Goal: Transaction & Acquisition: Book appointment/travel/reservation

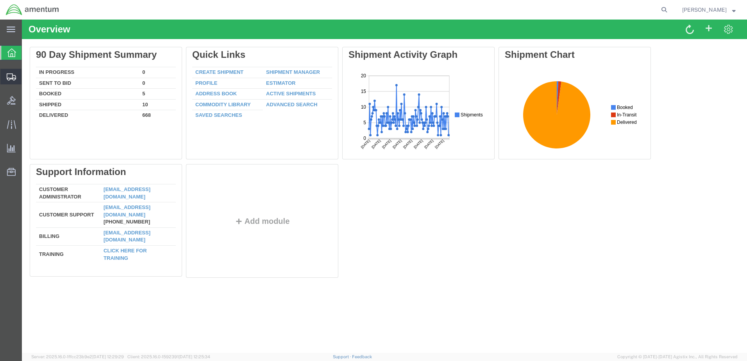
click at [0, 0] on span "Create Shipment" at bounding box center [0, 0] width 0 height 0
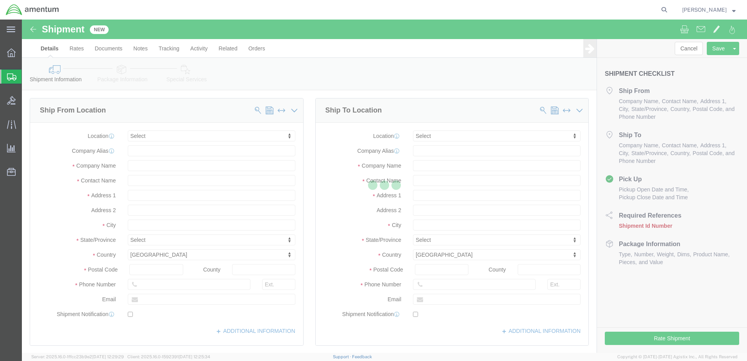
select select
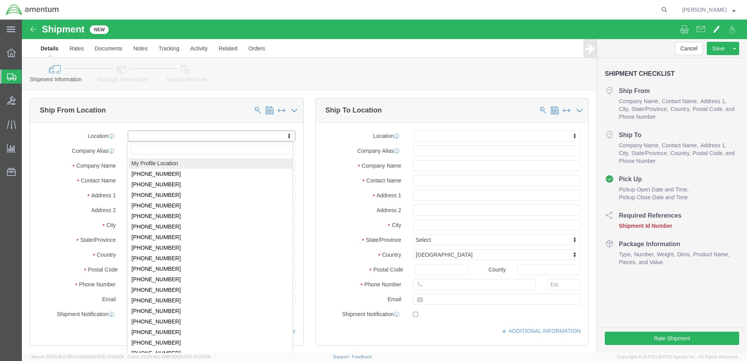
select select "MYPROFILE"
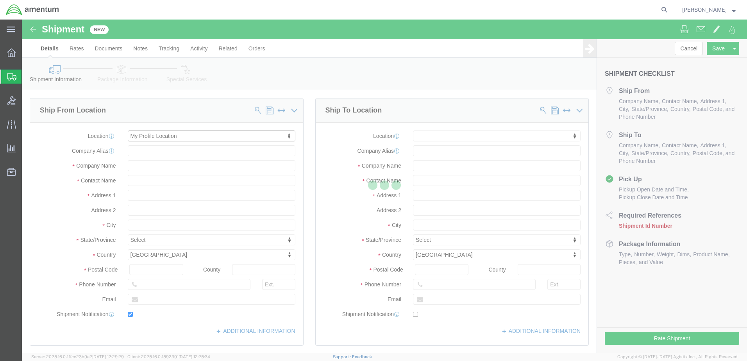
type input "Amentum Services, Inc."
type input "[PERSON_NAME]"
type input "Bldg 1480 [GEOGRAPHIC_DATA] [GEOGRAPHIC_DATA]"
type input "[GEOGRAPHIC_DATA]"
type input "92135-7013"
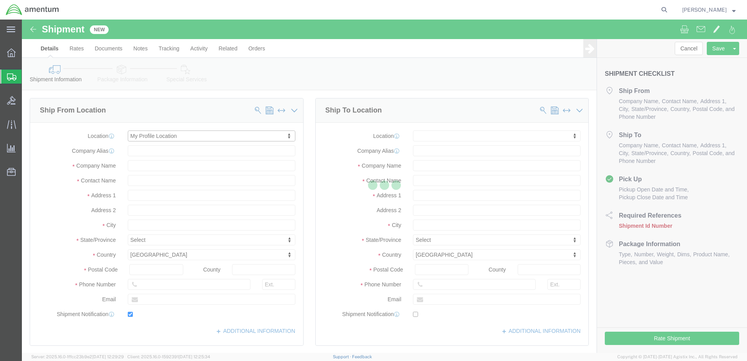
type input "[PHONE_NUMBER]"
type input "3017"
type input "[PERSON_NAME][EMAIL_ADDRESS][PERSON_NAME][DOMAIN_NAME]"
checkbox input "true"
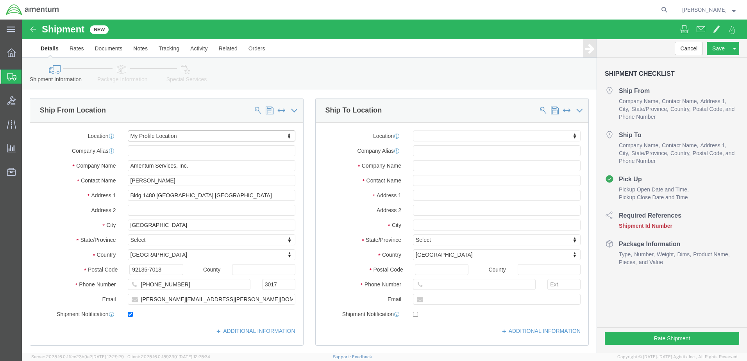
select select "CA"
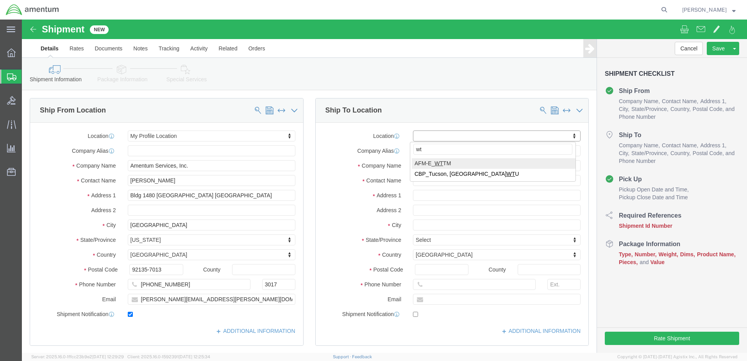
type input "wtu"
select select "49949"
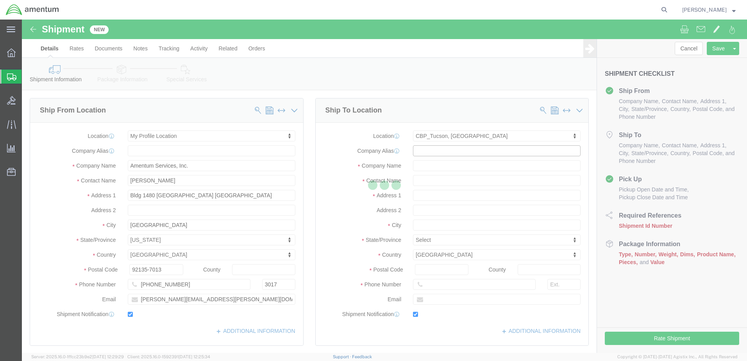
type input "Amentum Services, Inc"
type input "[PERSON_NAME]"
type input "[STREET_ADDRESS]"
type input "[PERSON_NAME] [GEOGRAPHIC_DATA]"
type input "DM AFB"
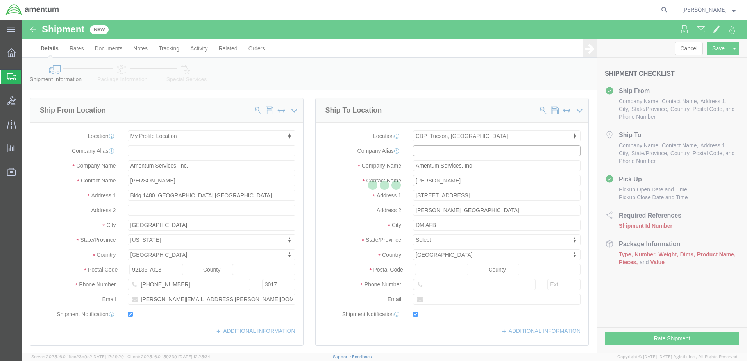
type input "85707"
type input "[PHONE_NUMBER]"
type input "[PERSON_NAME][EMAIL_ADDRESS][PERSON_NAME][DOMAIN_NAME]"
checkbox input "true"
select select "AZ"
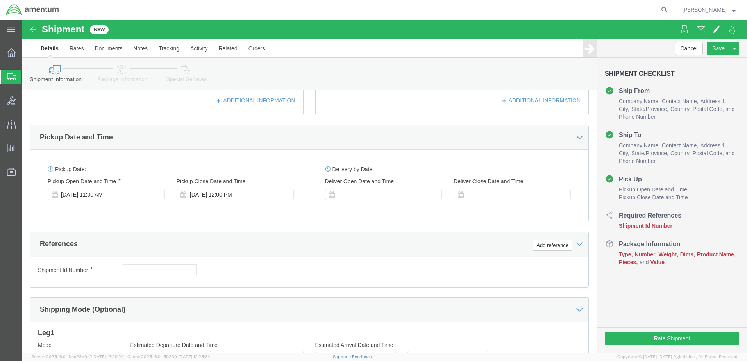
scroll to position [234, 0]
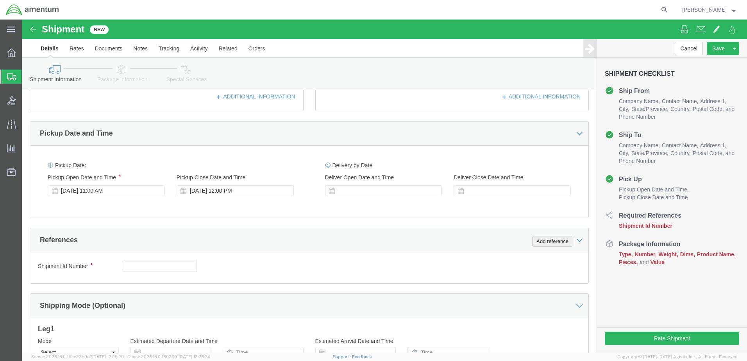
click button "Add reference"
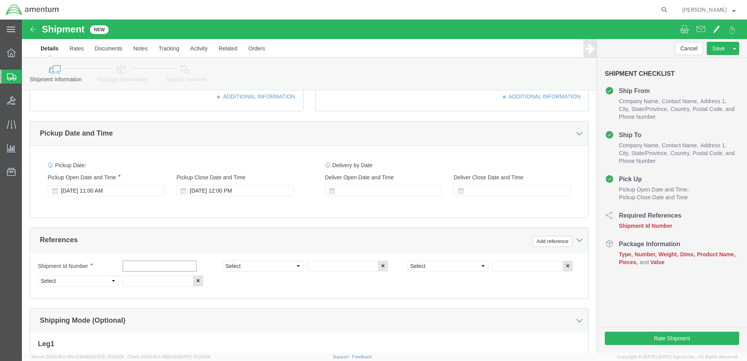
paste input "324142"
type input "324142"
paste input "324142"
type input "324142"
click select "Select Account Type Activity ID Airline Appointment Number ASN Batch Request # …"
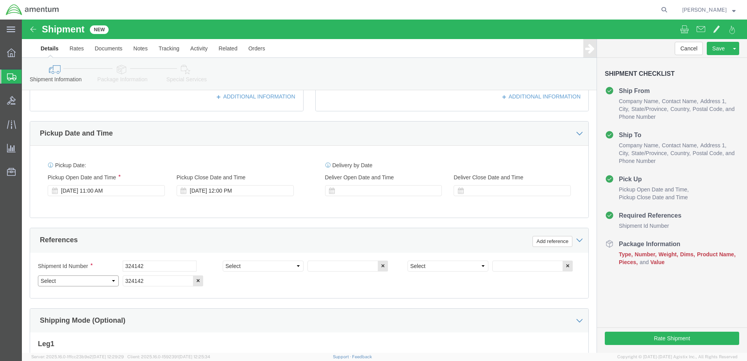
select select "CUSTREF"
click select "Select Account Type Activity ID Airline Appointment Number ASN Batch Request # …"
select select "DEPT"
click select "Select Account Type Activity ID Airline Appointment Number ASN Batch Request # …"
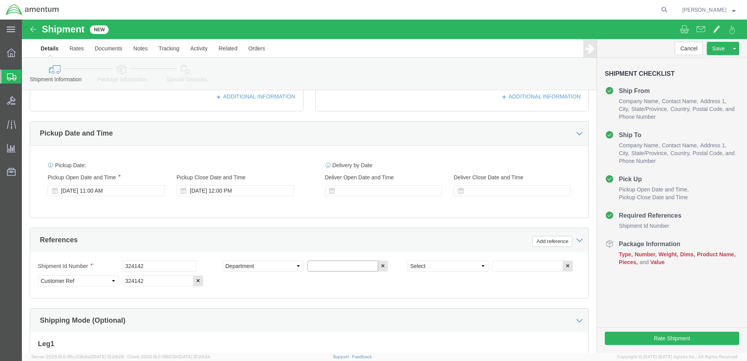
click input "text"
type input "CBP"
click select "Select Account Type Activity ID Airline Appointment Number ASN Batch Request # …"
select select "PROJNUM"
click select "Select Account Type Activity ID Airline Appointment Number ASN Batch Request # …"
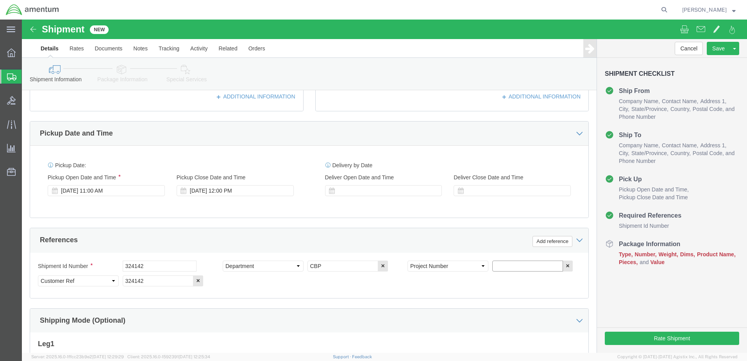
paste input "AME-2025-IP01-FO013-2219-NAMC-Z000"
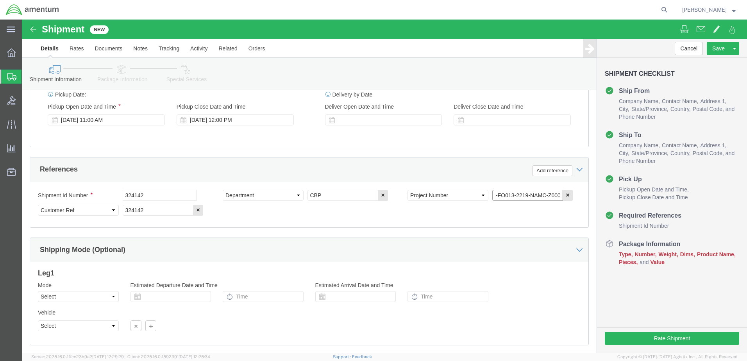
scroll to position [353, 0]
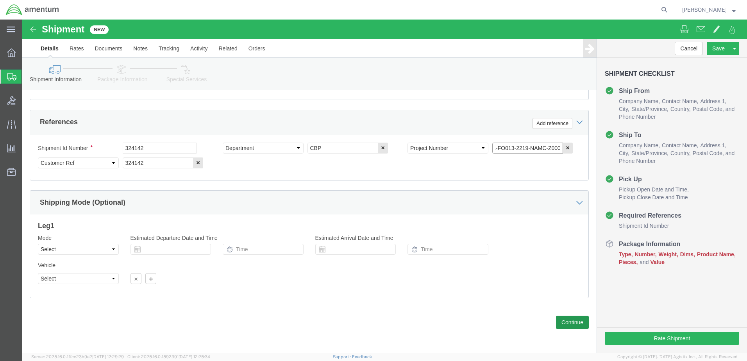
type input "AME-2025-IP01-FO013-2219-NAMC-Z000"
click button "Continue"
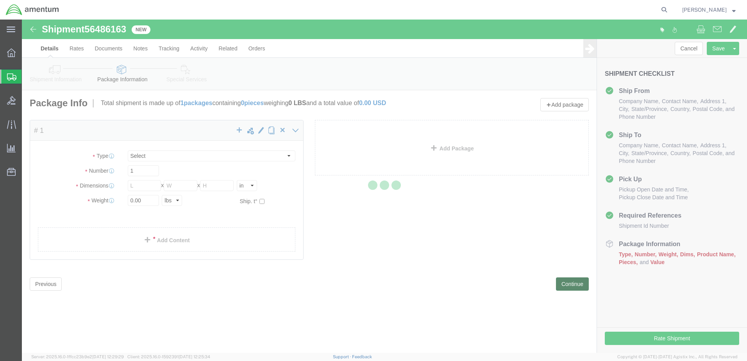
select select "CBOX"
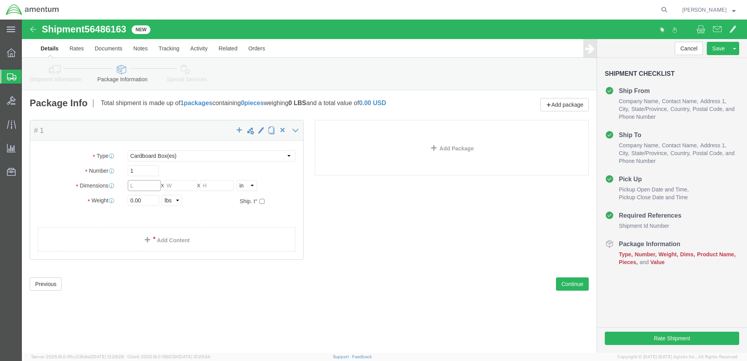
click input "text"
type input "11"
type input "12"
type input "1.5"
drag, startPoint x: 121, startPoint y: 183, endPoint x: 92, endPoint y: 181, distance: 28.6
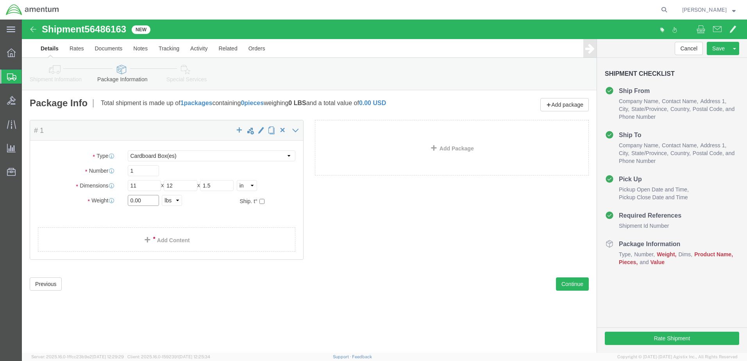
click div "Weight 0.00 Select kgs lbs Ship. t°"
type input "1.0"
click span
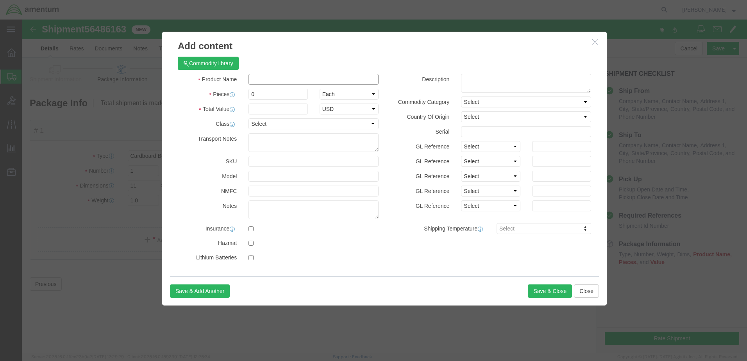
click input "text"
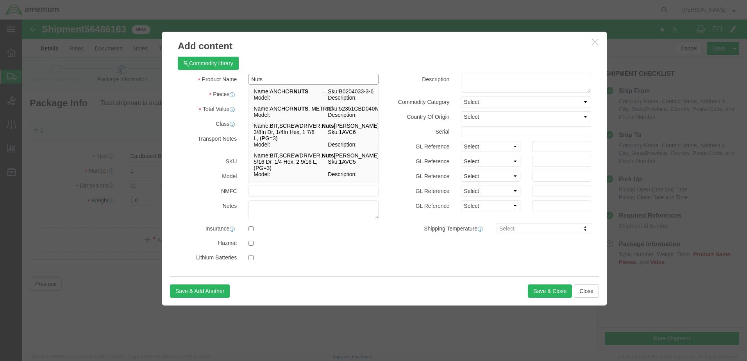
type input "Nuts"
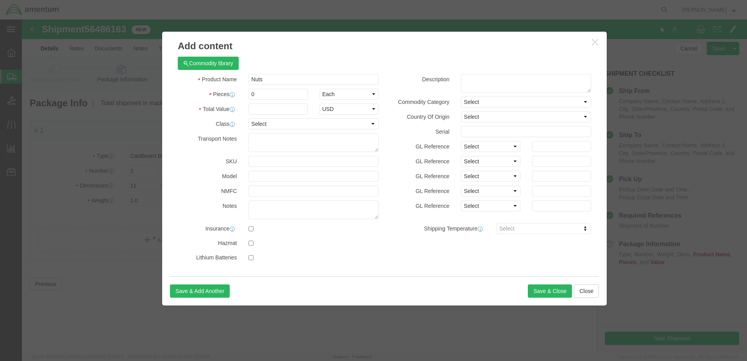
click div "Commodity library"
drag, startPoint x: 238, startPoint y: 74, endPoint x: 206, endPoint y: 73, distance: 31.7
click div "Pieces Number of pieces inside all the packages 0 Select Bag Barrels 100Board F…"
type input "11"
click div "Commodity library Product Name Nuts Nuts Pieces 11 Select Bag Barrels 100Board …"
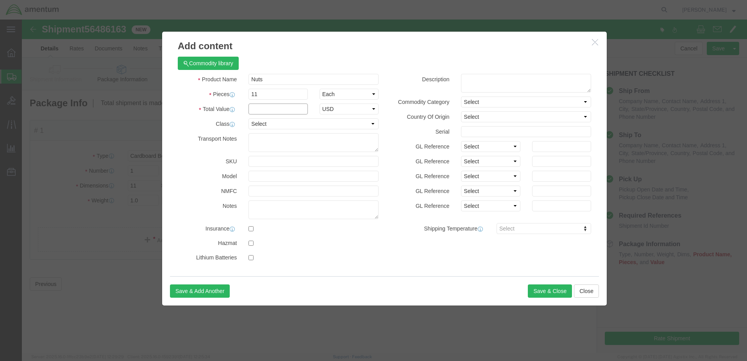
click input "text"
type input "50.00"
click button "Save & Close"
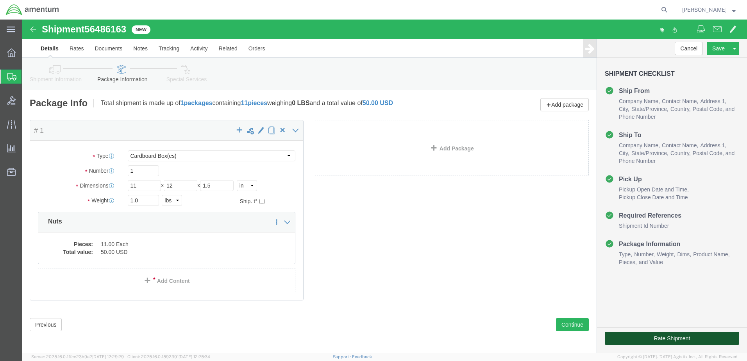
click button "Rate Shipment"
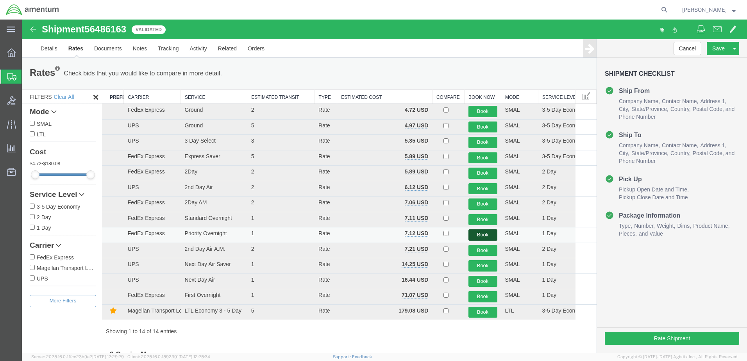
click at [478, 236] on button "Book" at bounding box center [483, 234] width 29 height 11
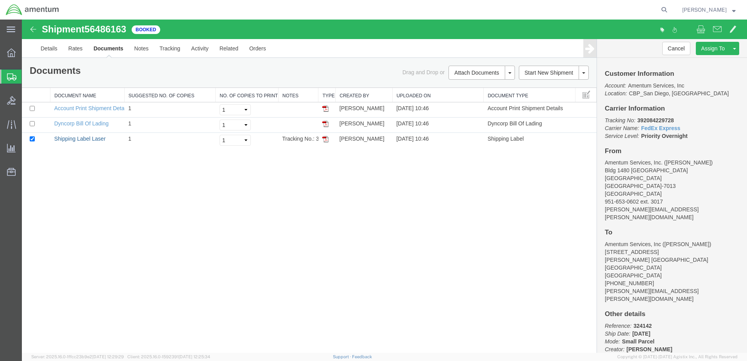
drag, startPoint x: 76, startPoint y: 140, endPoint x: 128, endPoint y: 155, distance: 54.3
click at [76, 140] on link "Shipping Label Laser" at bounding box center [80, 139] width 52 height 6
click at [705, 61] on link "Clone Shipment" at bounding box center [705, 61] width 68 height 12
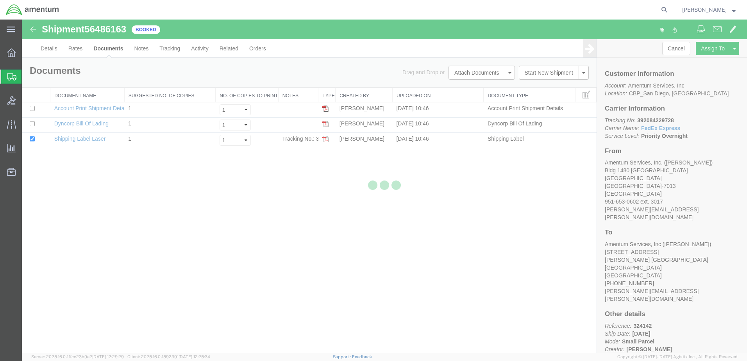
select select "49946"
select select "49949"
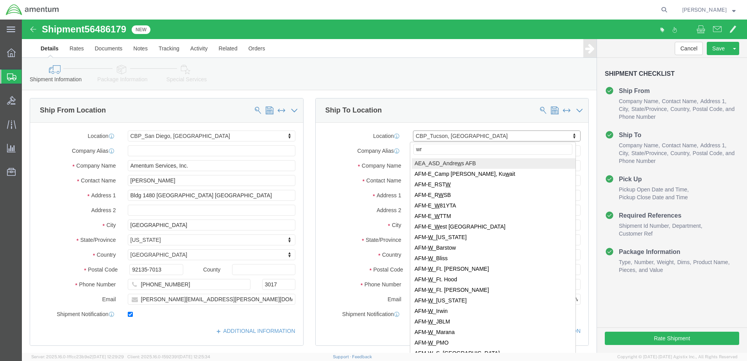
type input "wrs"
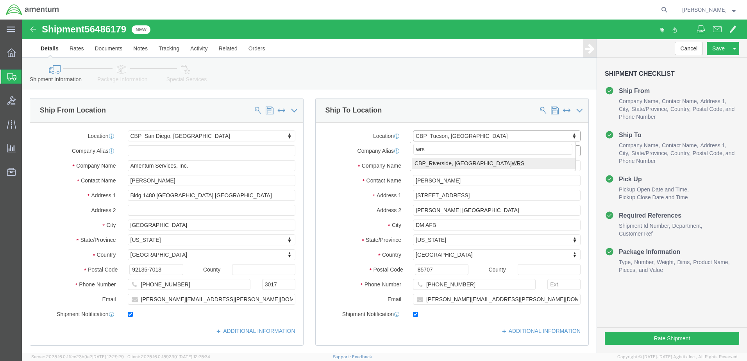
select select "49942"
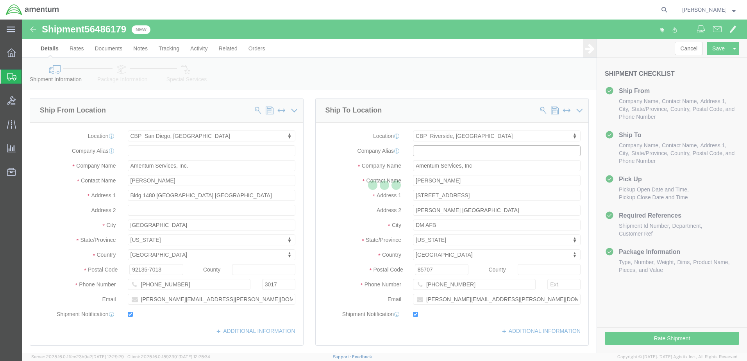
type input "[PERSON_NAME]"
type input "Bldg. [STREET_ADDRESS][PERSON_NAME]"
type input "[GEOGRAPHIC_DATA]"
type input "92518"
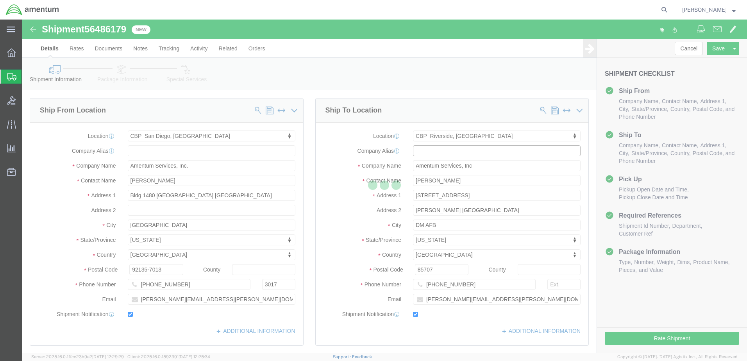
type input "[PHONE_NUMBER]"
type input "7002"
type input "[EMAIL_ADDRESS][PERSON_NAME][DOMAIN_NAME]"
select select "CA"
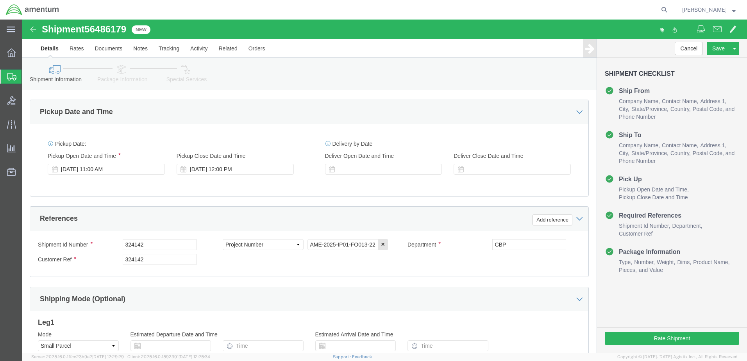
scroll to position [313, 0]
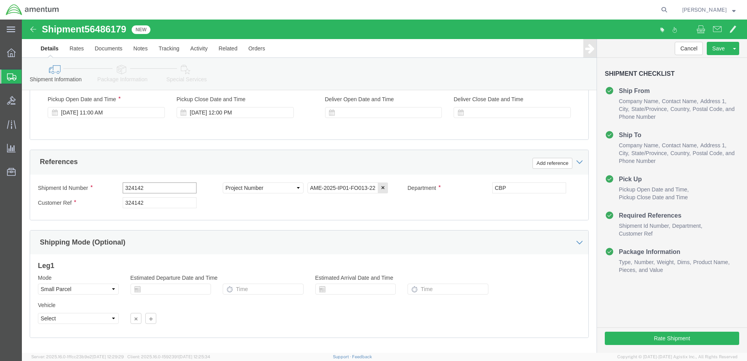
drag, startPoint x: 122, startPoint y: 171, endPoint x: 95, endPoint y: 168, distance: 27.1
click div "Shipment Id Number 324142"
type input "08132025"
drag, startPoint x: 124, startPoint y: 181, endPoint x: 93, endPoint y: 184, distance: 31.9
click div "Customer Ref 324142"
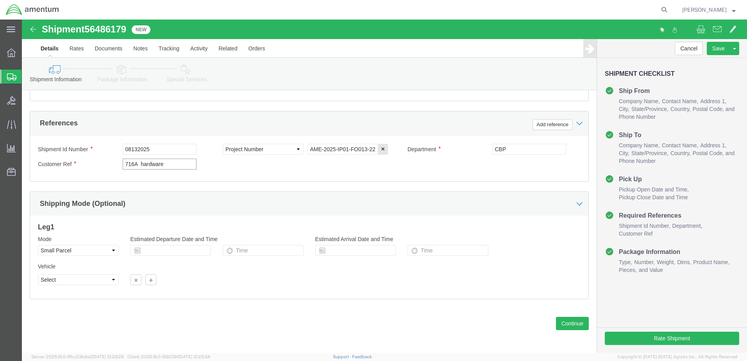
scroll to position [353, 0]
type input "716A hardware"
click button "Continue"
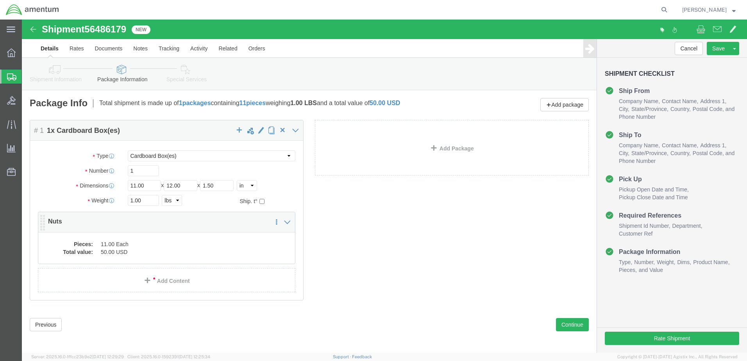
click dd "11.00 Each"
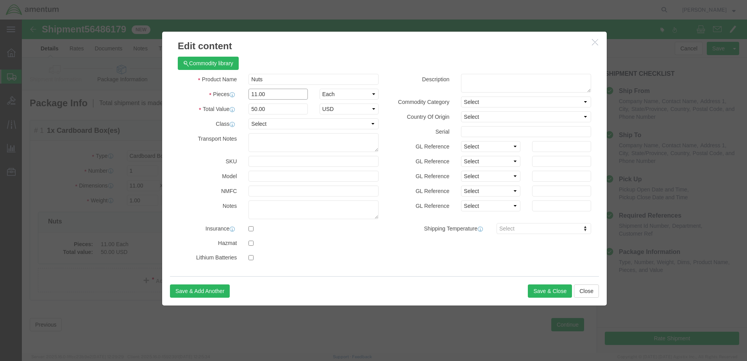
drag, startPoint x: 244, startPoint y: 76, endPoint x: 222, endPoint y: 73, distance: 22.4
click div "11.00"
type input "1.0"
type input "4.55"
click button "Save & Close"
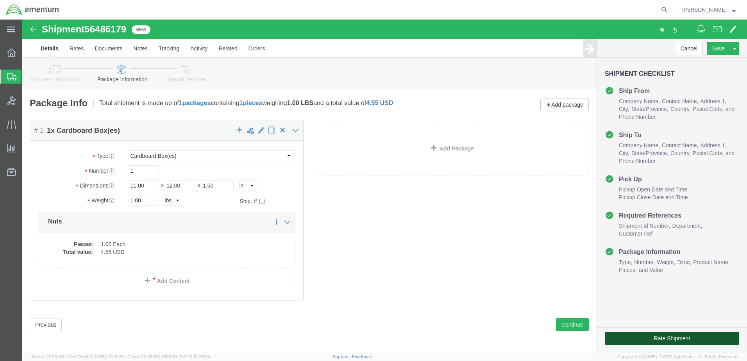
click button "Rate Shipment"
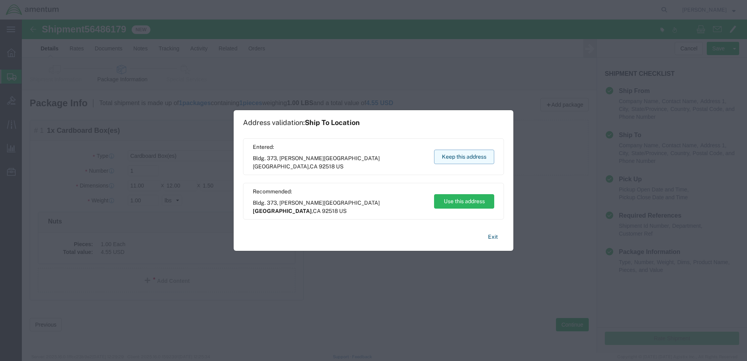
click at [473, 156] on button "Keep this address" at bounding box center [464, 157] width 60 height 14
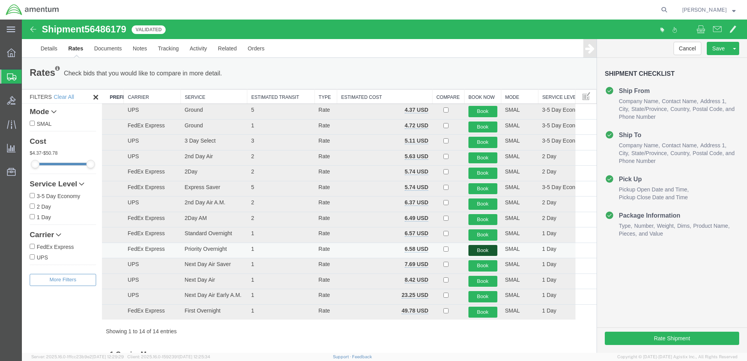
click at [479, 254] on button "Book" at bounding box center [483, 250] width 29 height 11
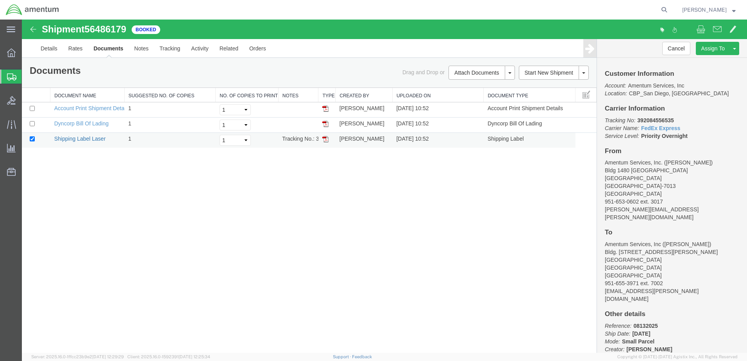
click at [84, 137] on link "Shipping Label Laser" at bounding box center [80, 139] width 52 height 6
